Goal: Navigation & Orientation: Find specific page/section

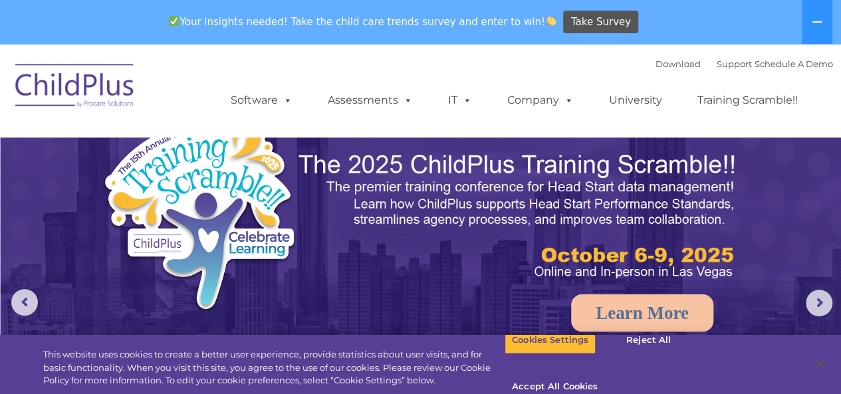
select select "MEDIUM"
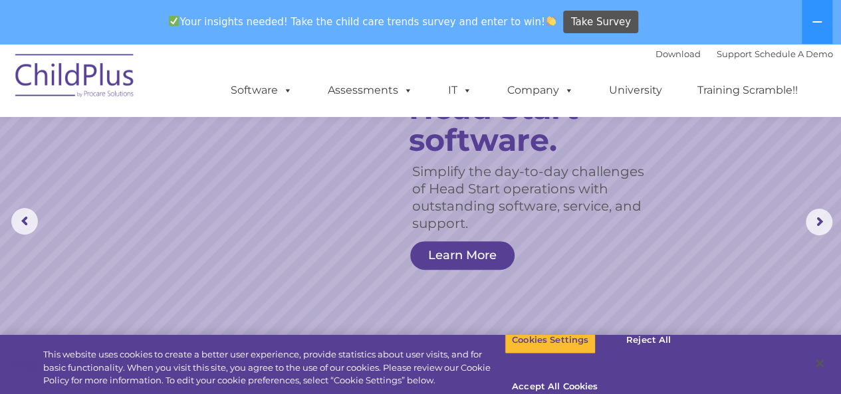
scroll to position [11, 0]
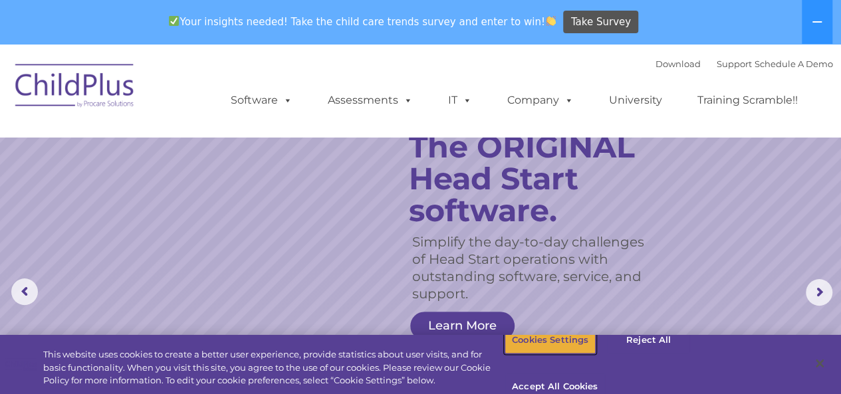
click at [561, 352] on button "Cookies Settings" at bounding box center [550, 340] width 91 height 28
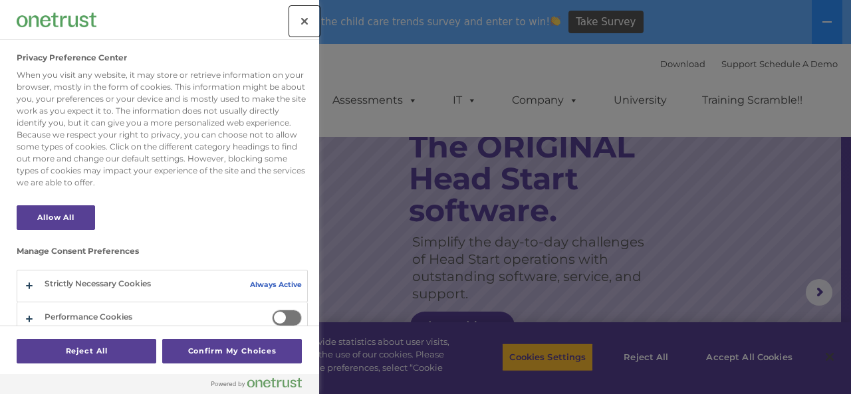
click at [300, 23] on button "Close" at bounding box center [304, 21] width 29 height 29
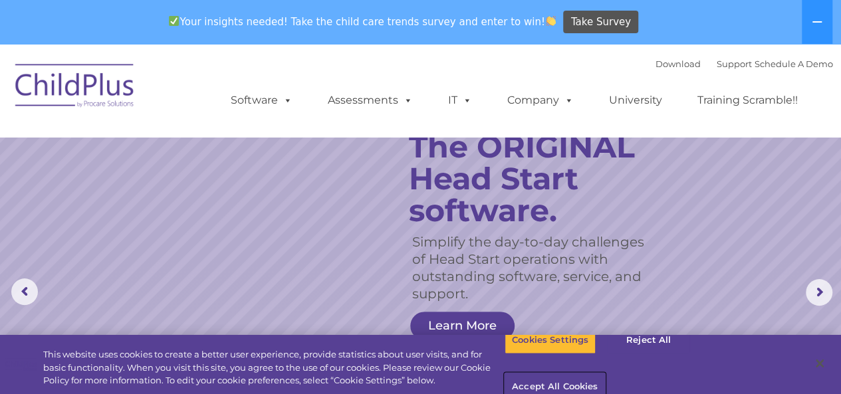
click at [605, 374] on button "Accept All Cookies" at bounding box center [555, 388] width 100 height 28
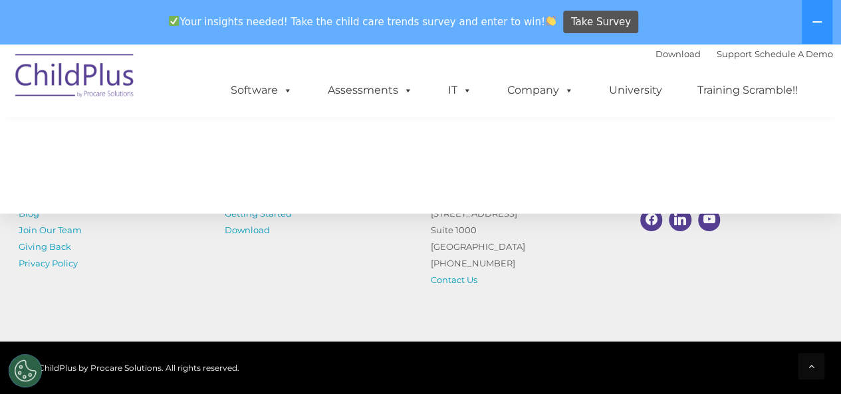
scroll to position [1627, 0]
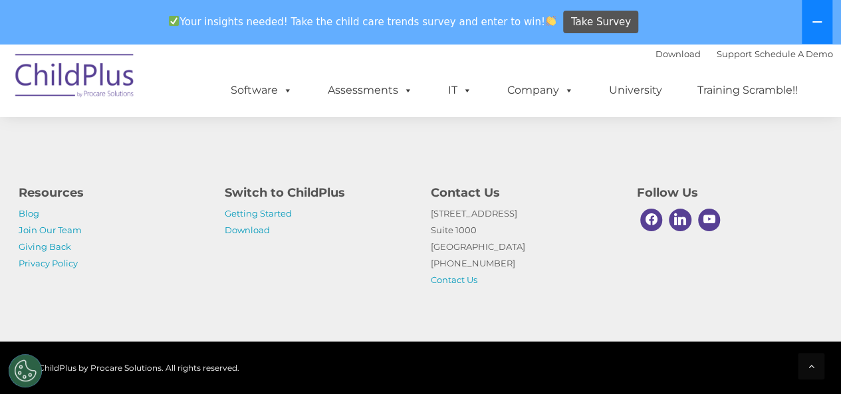
click at [815, 21] on icon at bounding box center [817, 21] width 9 height 1
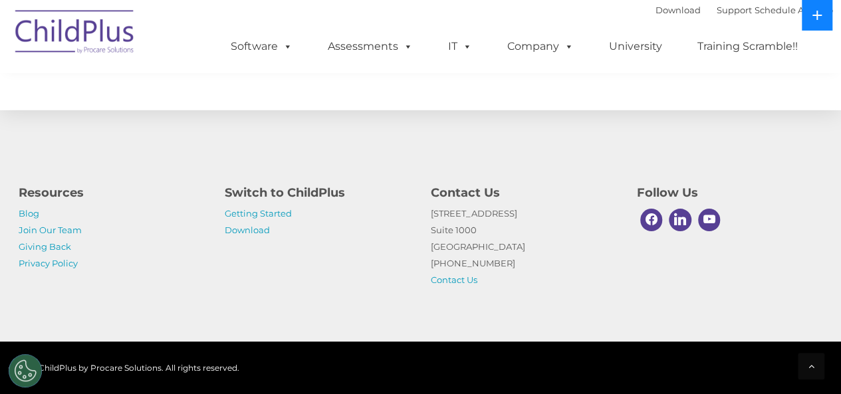
scroll to position [1583, 0]
click at [819, 19] on icon at bounding box center [817, 15] width 11 height 11
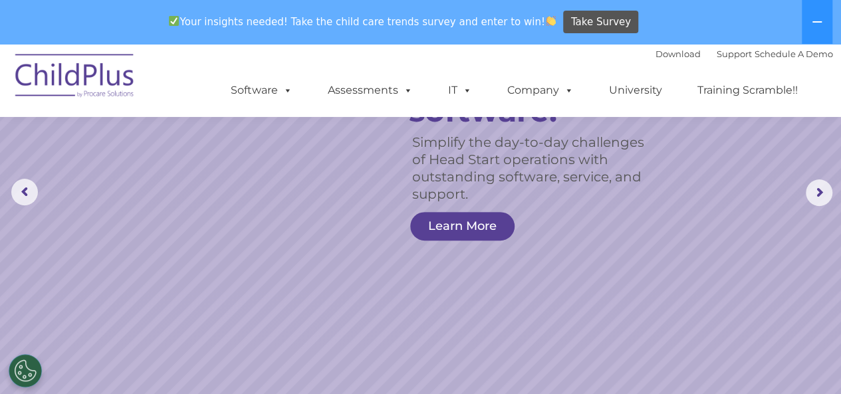
scroll to position [0, 0]
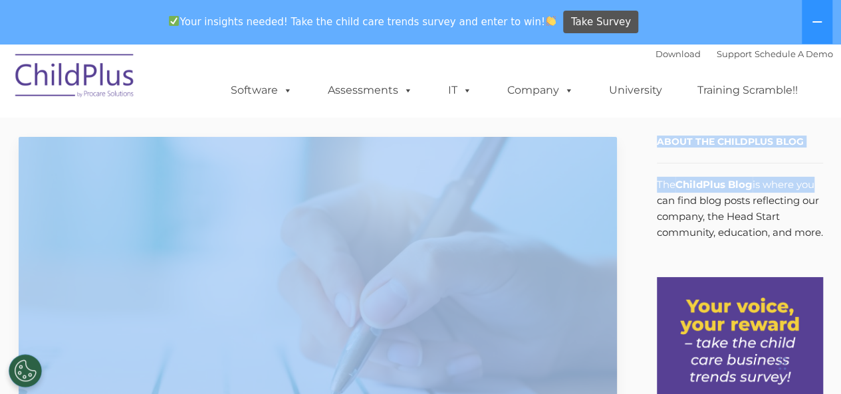
drag, startPoint x: 839, startPoint y: 47, endPoint x: 811, endPoint y: 187, distance: 142.4
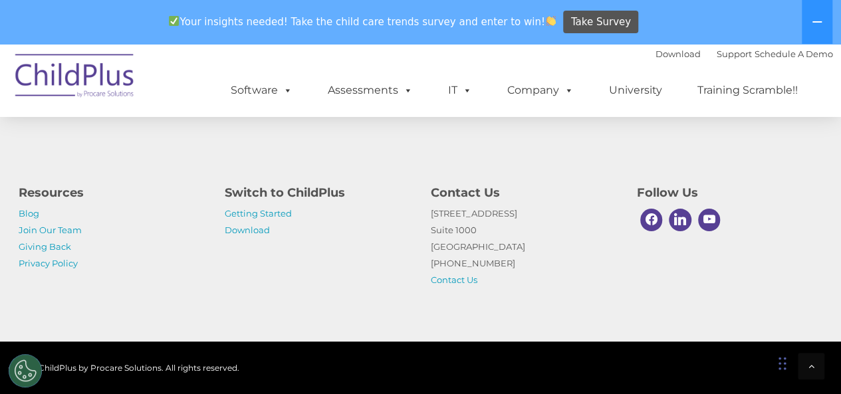
scroll to position [2120, 0]
click at [248, 215] on link "Getting Started" at bounding box center [258, 213] width 67 height 11
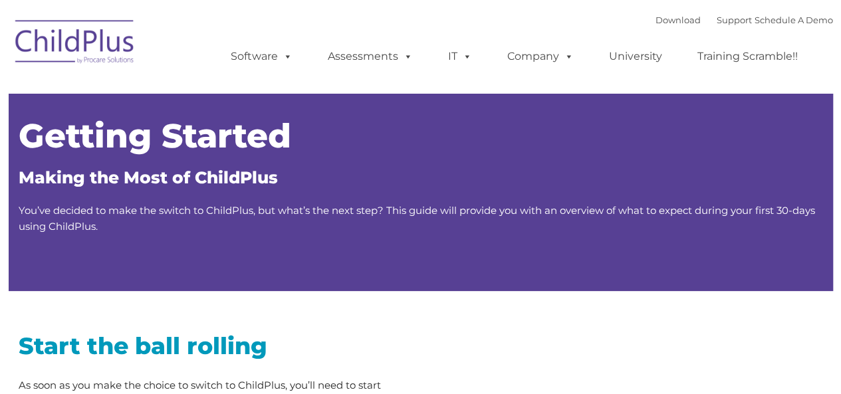
type input ""
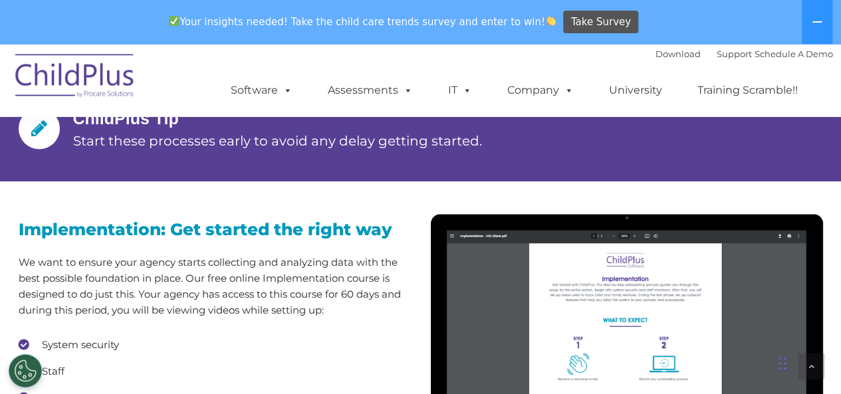
scroll to position [737, 0]
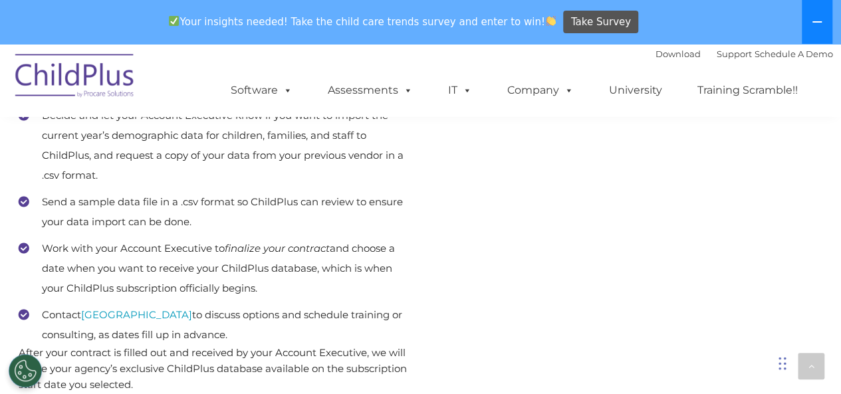
click at [813, 19] on icon at bounding box center [817, 22] width 11 height 11
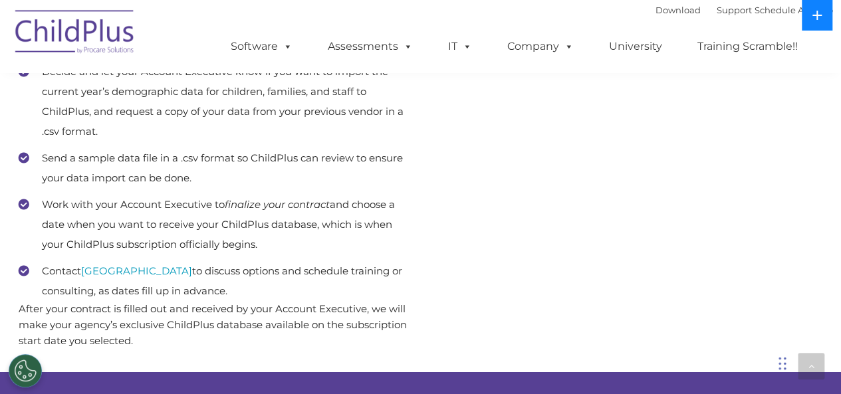
click at [813, 19] on icon at bounding box center [817, 15] width 11 height 11
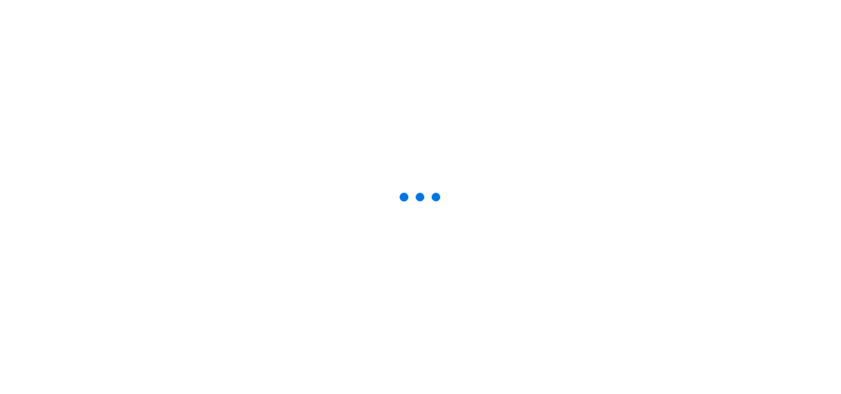
select select "MEDIUM"
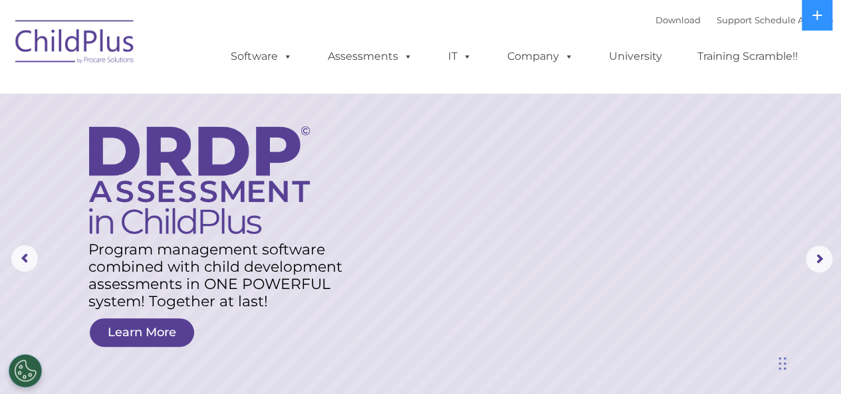
click at [559, 20] on div "Download Support | Schedule A Demo  MENU MENU Software ChildPlus: The original…" at bounding box center [518, 46] width 629 height 73
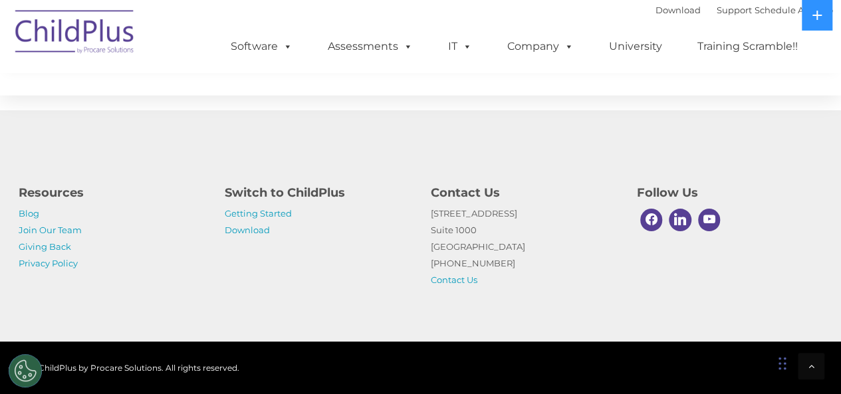
scroll to position [1595, 0]
click at [809, 358] on div at bounding box center [811, 366] width 27 height 27
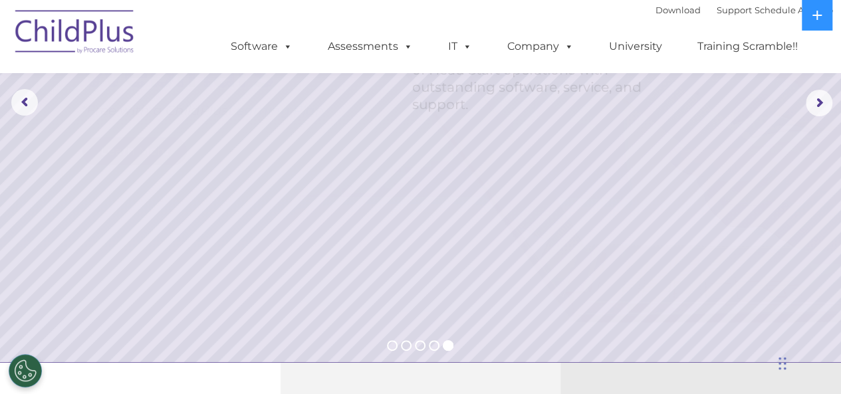
scroll to position [0, 0]
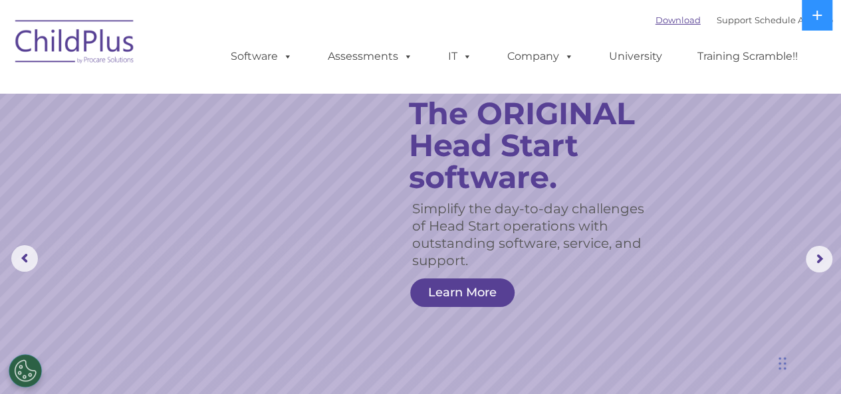
click at [656, 22] on link "Download" at bounding box center [678, 20] width 45 height 11
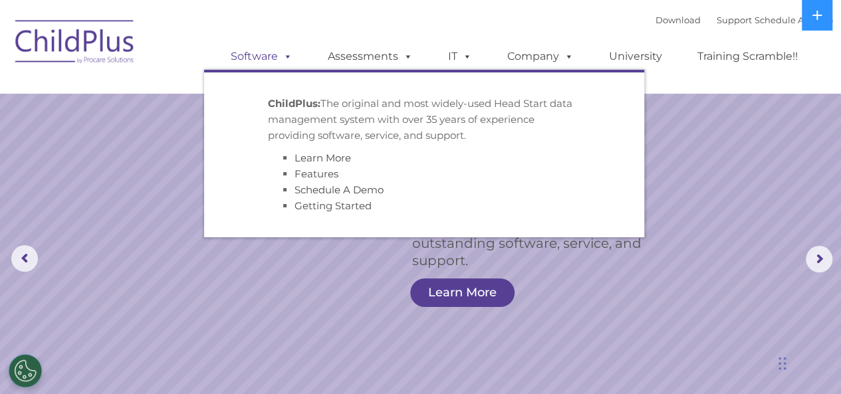
click at [249, 60] on link "Software" at bounding box center [261, 56] width 88 height 27
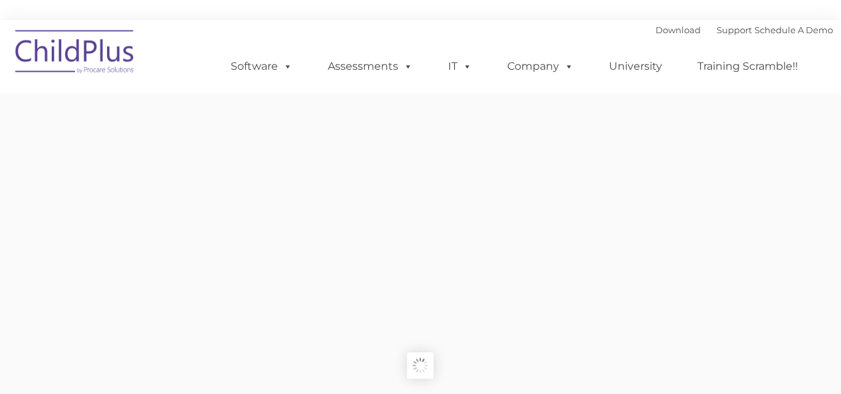
type input ""
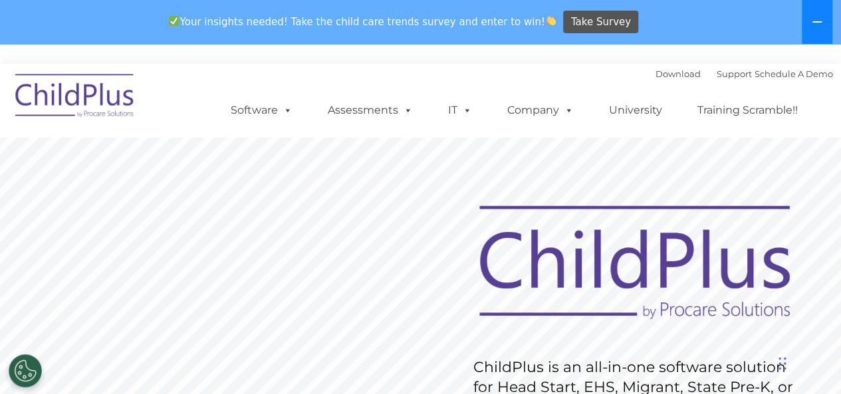
click at [817, 21] on icon at bounding box center [817, 22] width 11 height 11
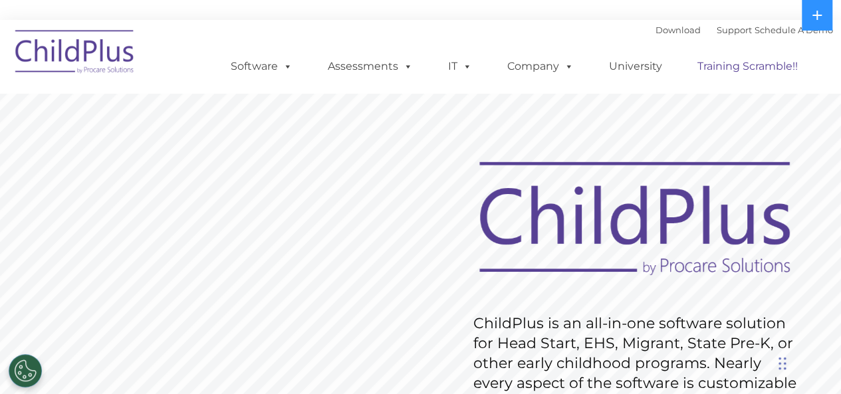
click at [717, 71] on link "Training Scramble!!" at bounding box center [747, 66] width 127 height 27
